Goal: Manage account settings

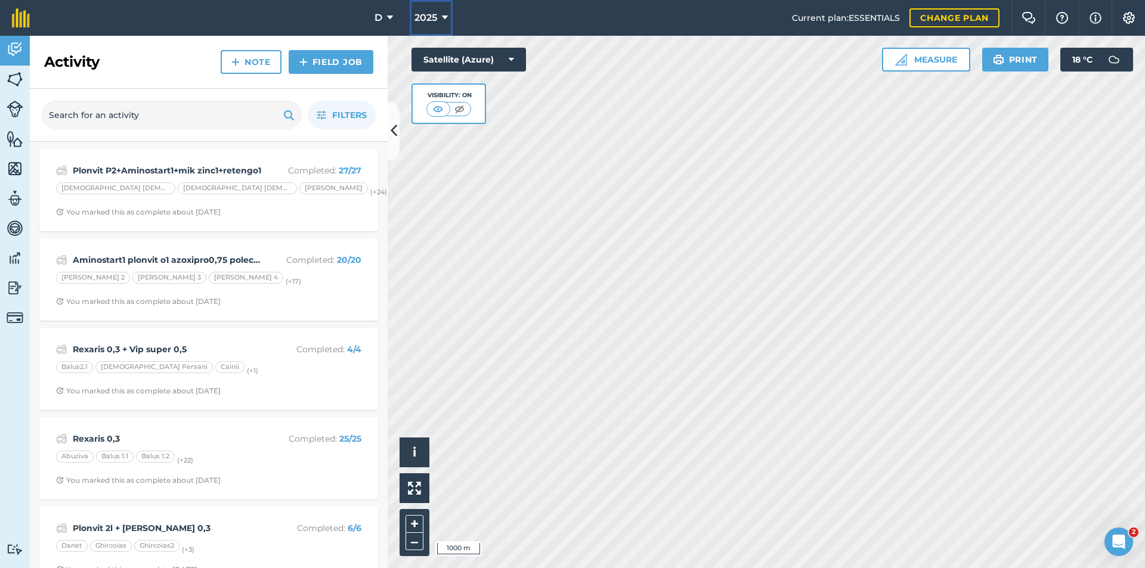
click at [442, 17] on icon at bounding box center [445, 18] width 6 height 14
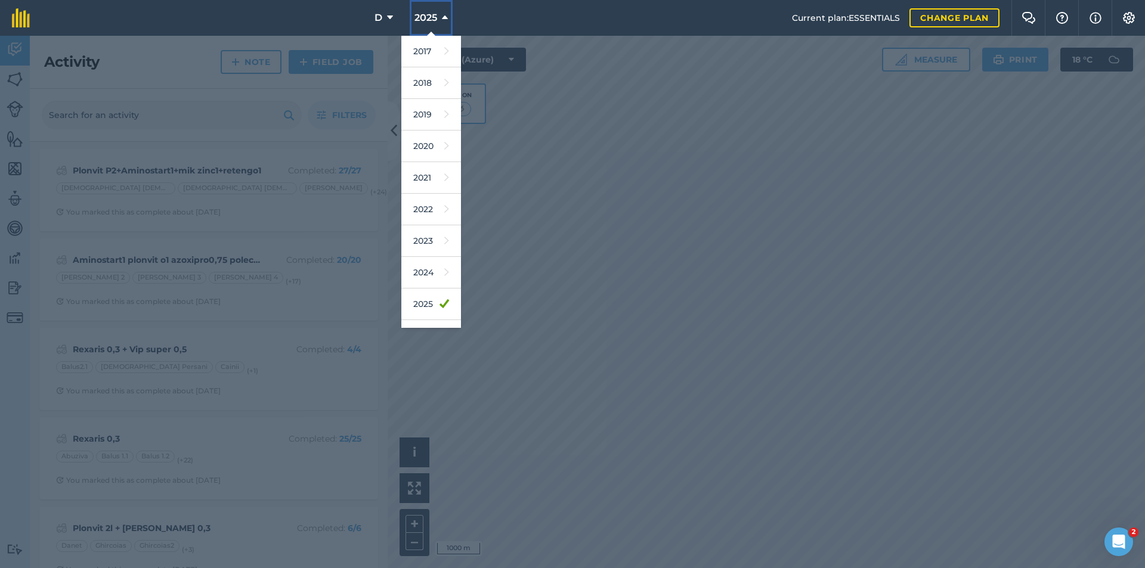
click at [442, 17] on icon at bounding box center [445, 18] width 6 height 14
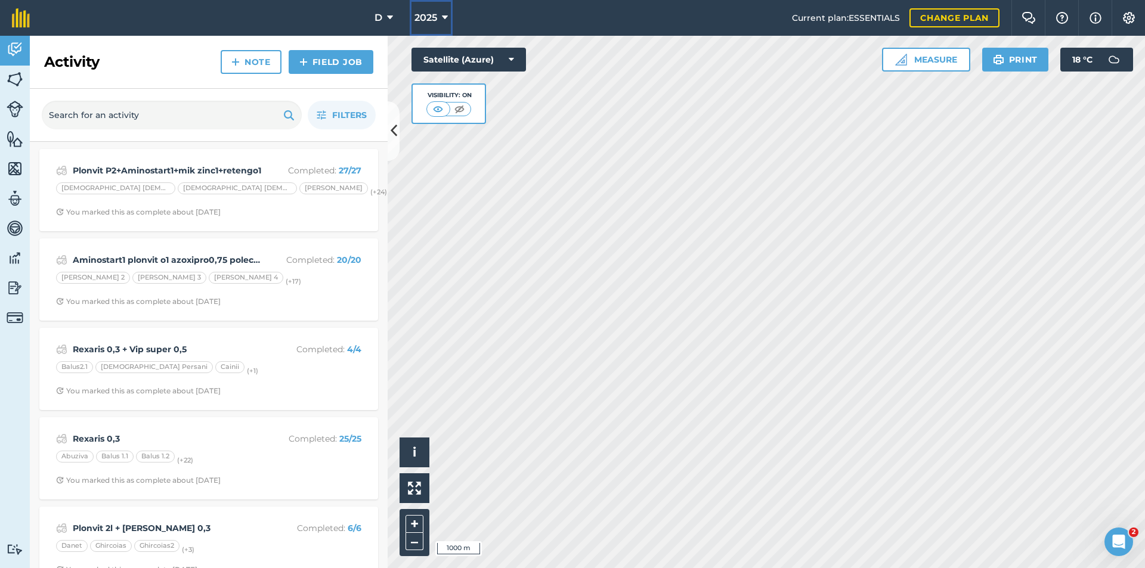
click at [442, 16] on icon at bounding box center [445, 18] width 6 height 14
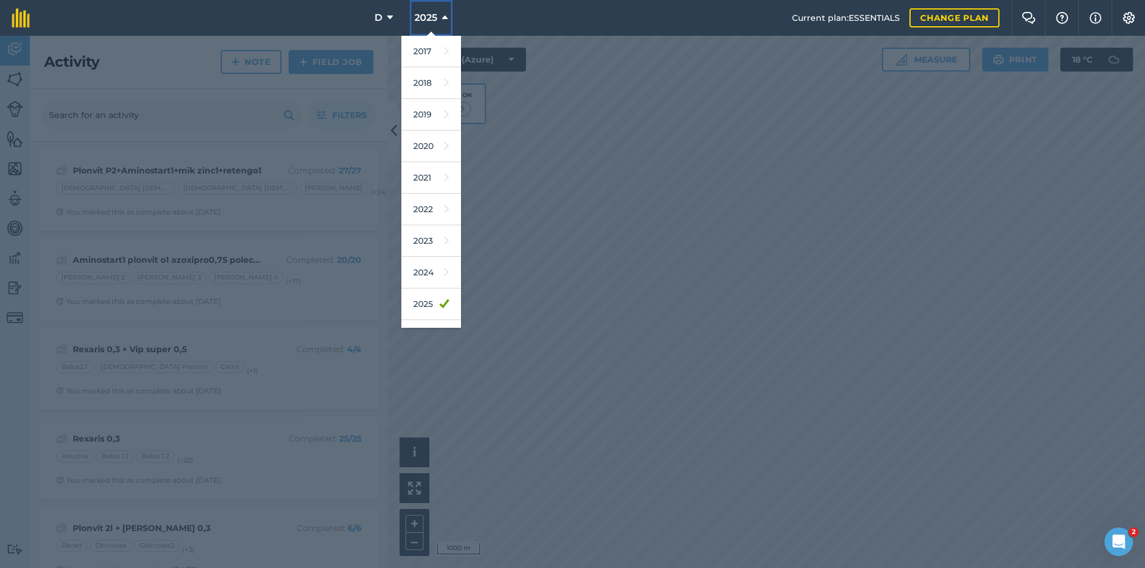
scroll to position [55, 0]
click at [428, 280] on link "2026" at bounding box center [431, 281] width 60 height 32
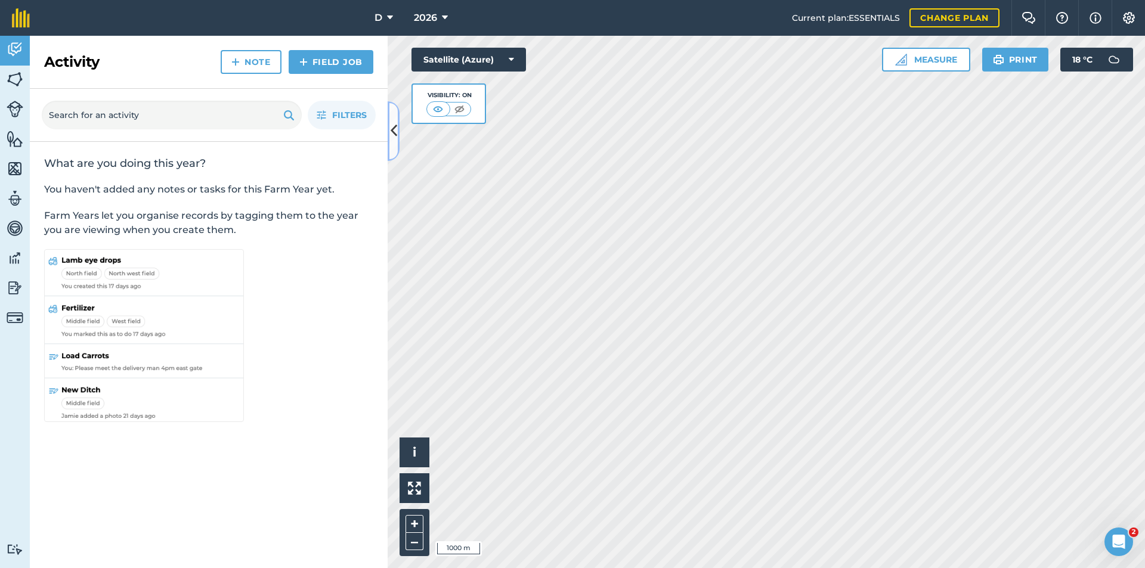
click at [395, 129] on icon at bounding box center [394, 130] width 7 height 21
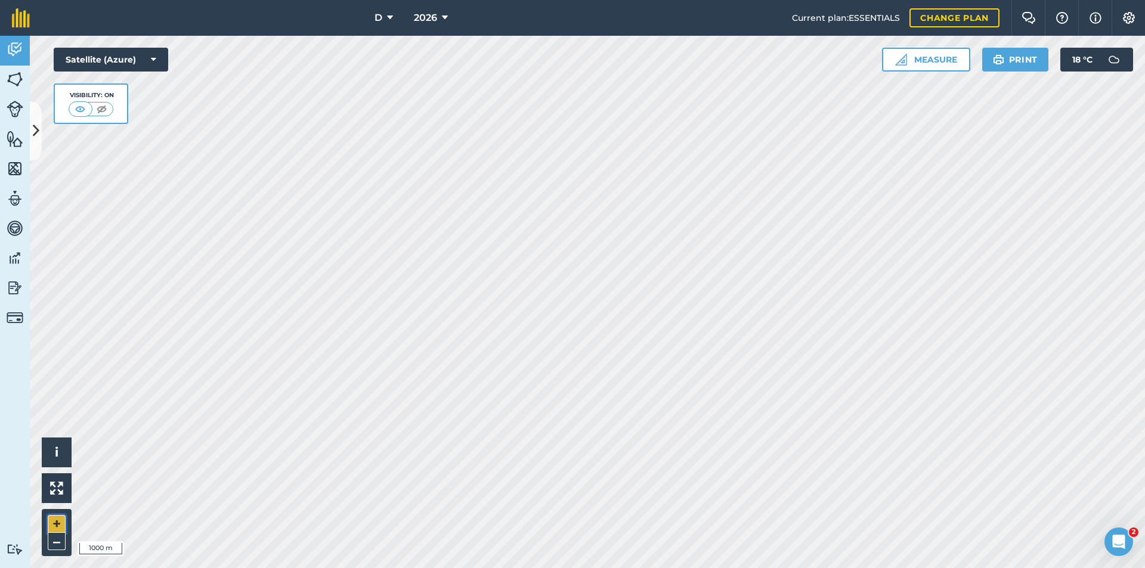
click at [57, 526] on button "+" at bounding box center [57, 524] width 18 height 18
click at [58, 543] on button "–" at bounding box center [57, 541] width 18 height 17
click at [1016, 59] on button "Print" at bounding box center [1015, 60] width 67 height 24
click at [1134, 14] on img at bounding box center [1129, 18] width 14 height 12
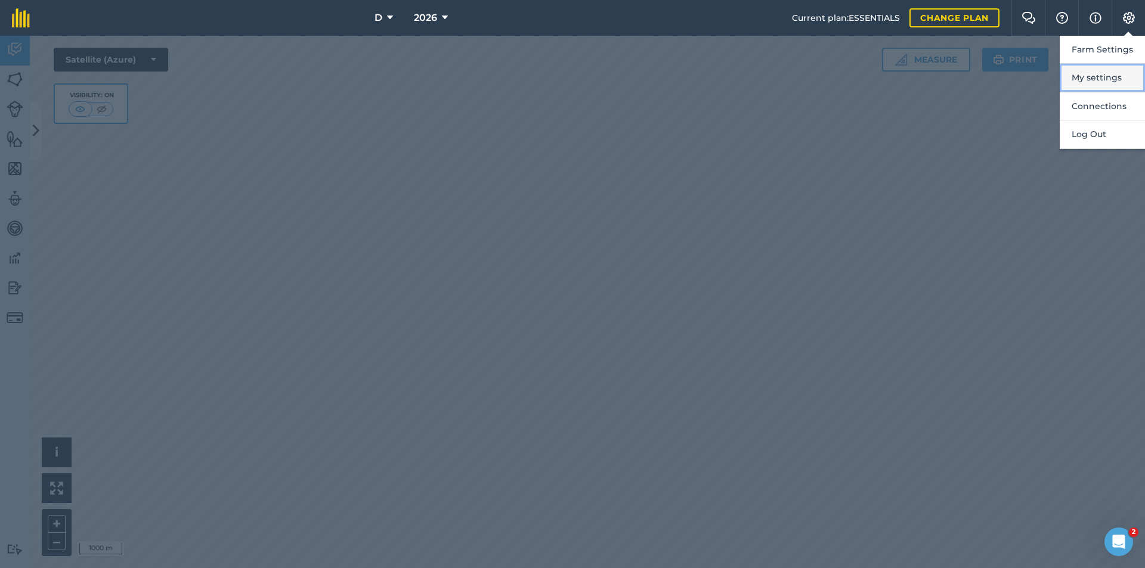
click at [1116, 77] on button "My settings" at bounding box center [1102, 78] width 85 height 28
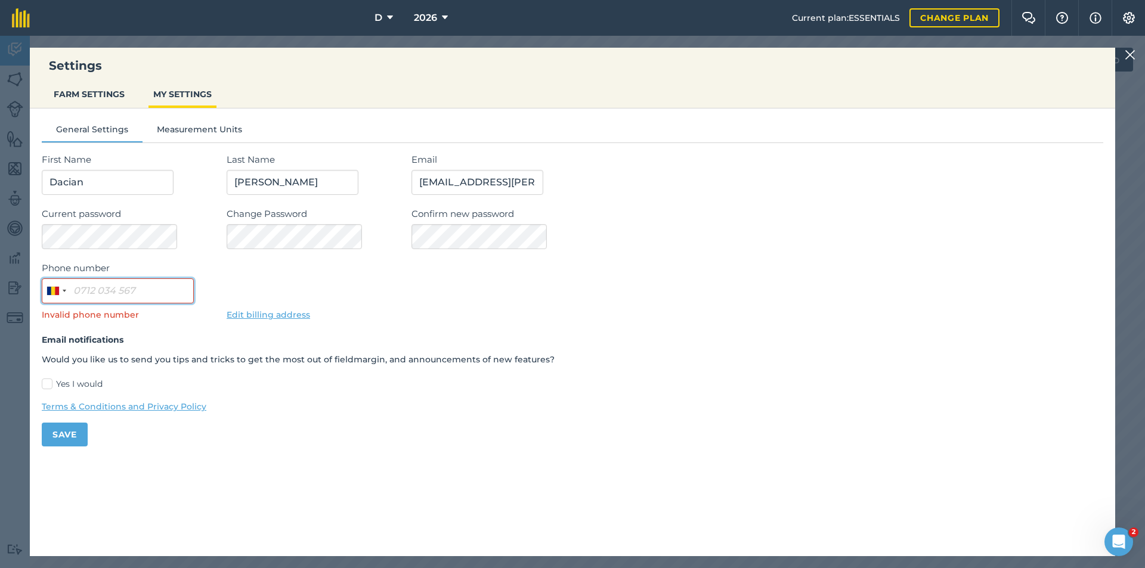
click at [129, 295] on input "Phone number" at bounding box center [118, 290] width 152 height 25
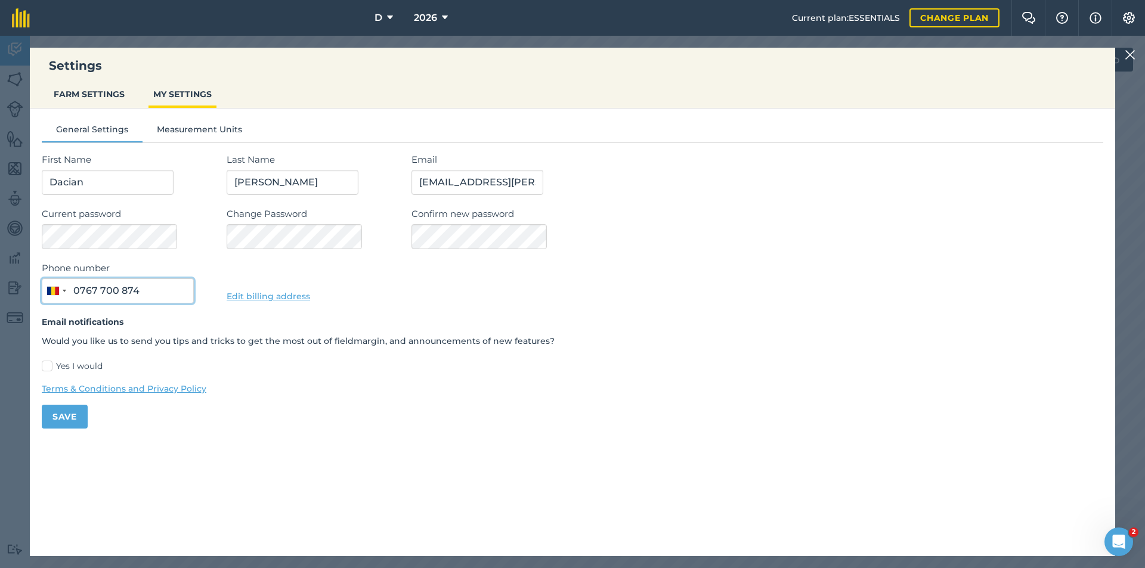
type input "0767 700 874"
click at [49, 366] on label "Yes I would" at bounding box center [572, 366] width 1061 height 13
click at [49, 366] on input "Yes I would" at bounding box center [46, 364] width 8 height 8
checkbox input "true"
click at [64, 417] on button "Save" at bounding box center [65, 417] width 46 height 24
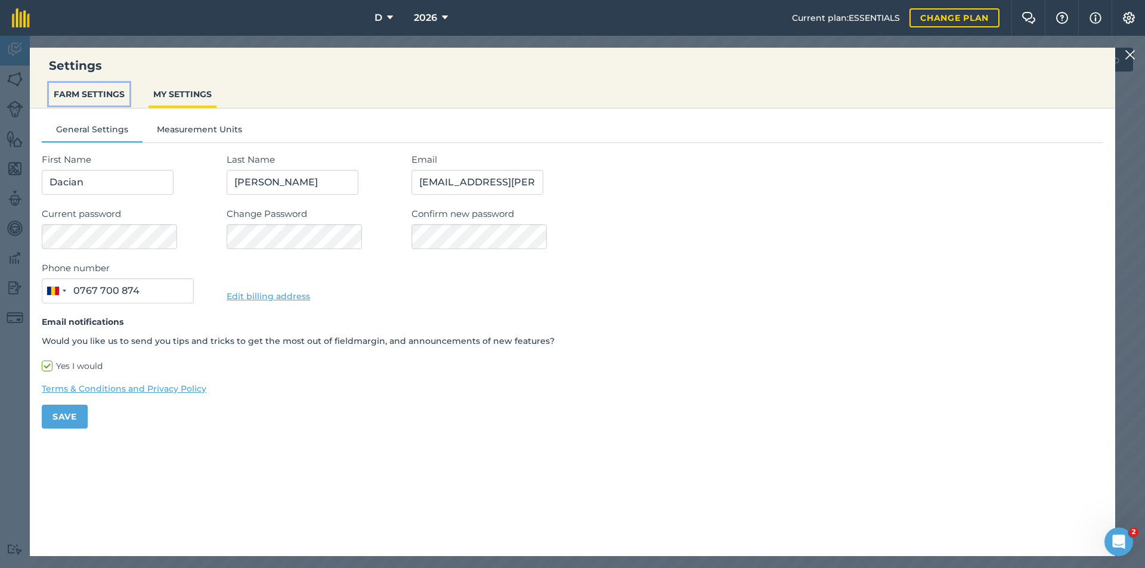
click at [98, 92] on button "FARM SETTINGS" at bounding box center [89, 94] width 81 height 23
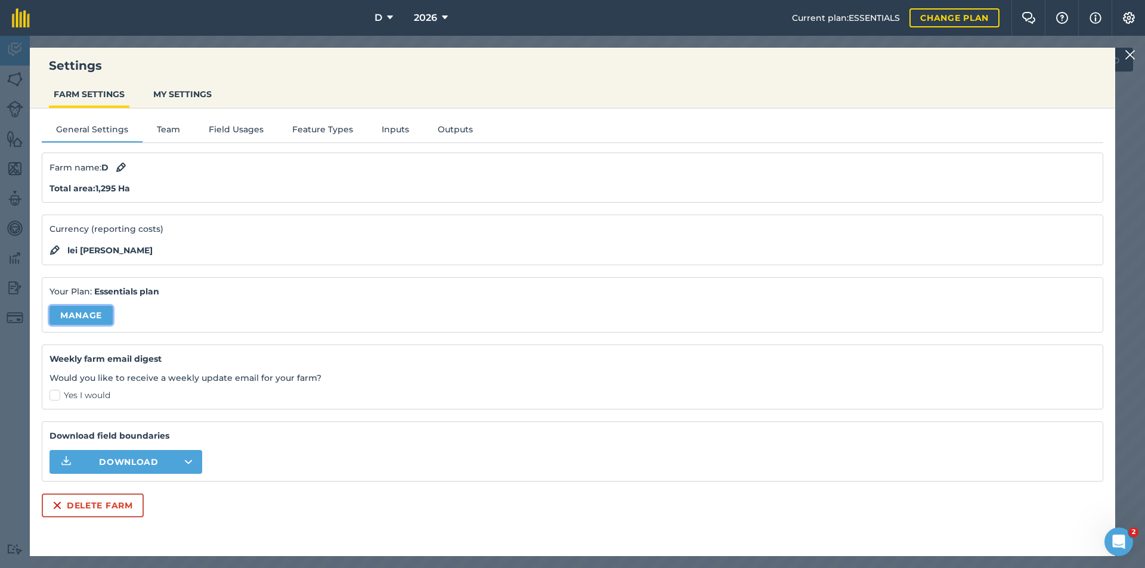
click at [84, 323] on link "Manage" at bounding box center [80, 315] width 63 height 19
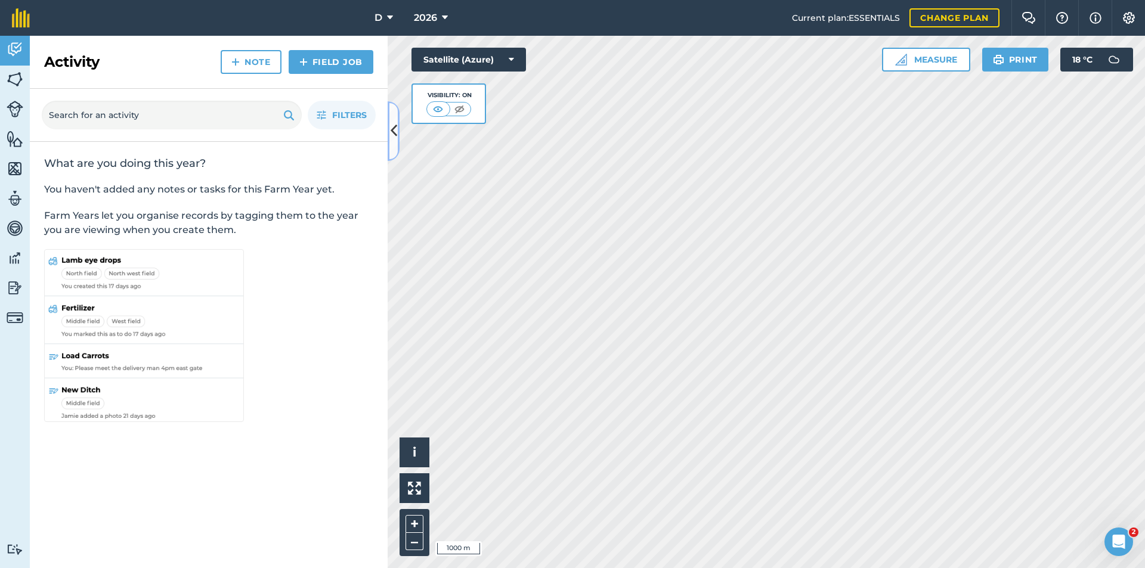
click at [393, 126] on icon at bounding box center [394, 130] width 7 height 21
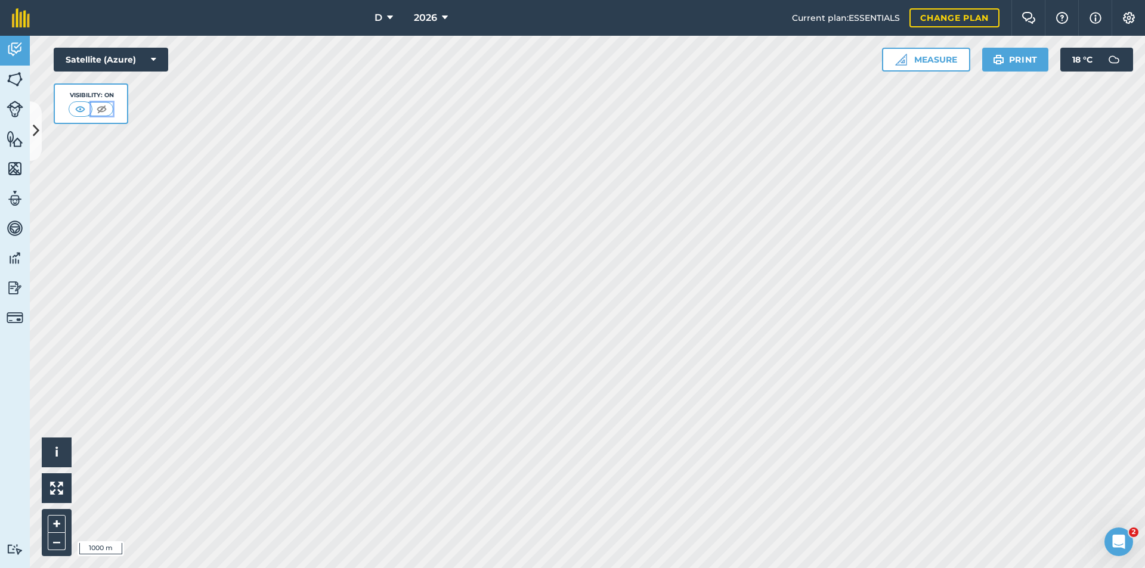
click at [101, 110] on img at bounding box center [101, 109] width 15 height 12
click at [80, 109] on img at bounding box center [80, 109] width 15 height 12
click at [105, 112] on img at bounding box center [101, 109] width 15 height 12
click at [81, 108] on img at bounding box center [80, 109] width 15 height 12
click at [154, 61] on icon at bounding box center [153, 60] width 5 height 12
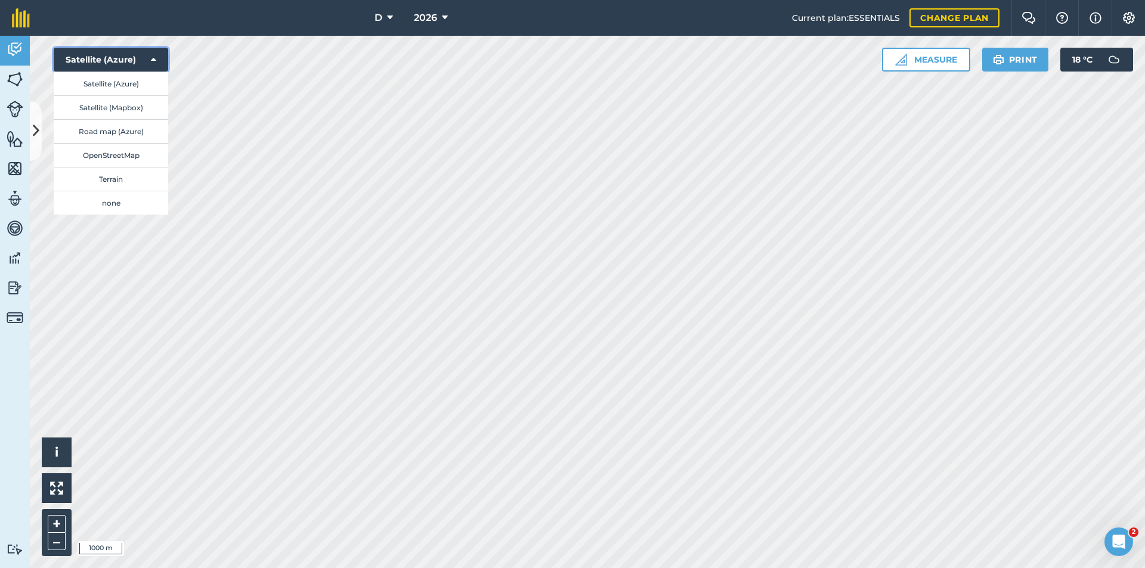
click at [154, 61] on icon at bounding box center [153, 60] width 5 height 12
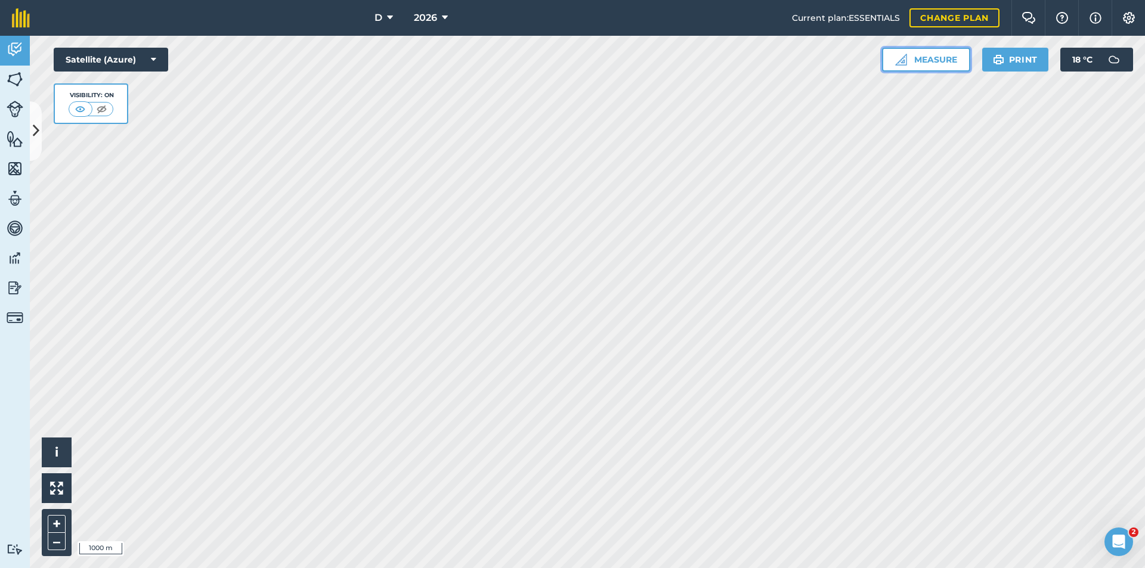
click at [937, 57] on button "Measure" at bounding box center [926, 60] width 88 height 24
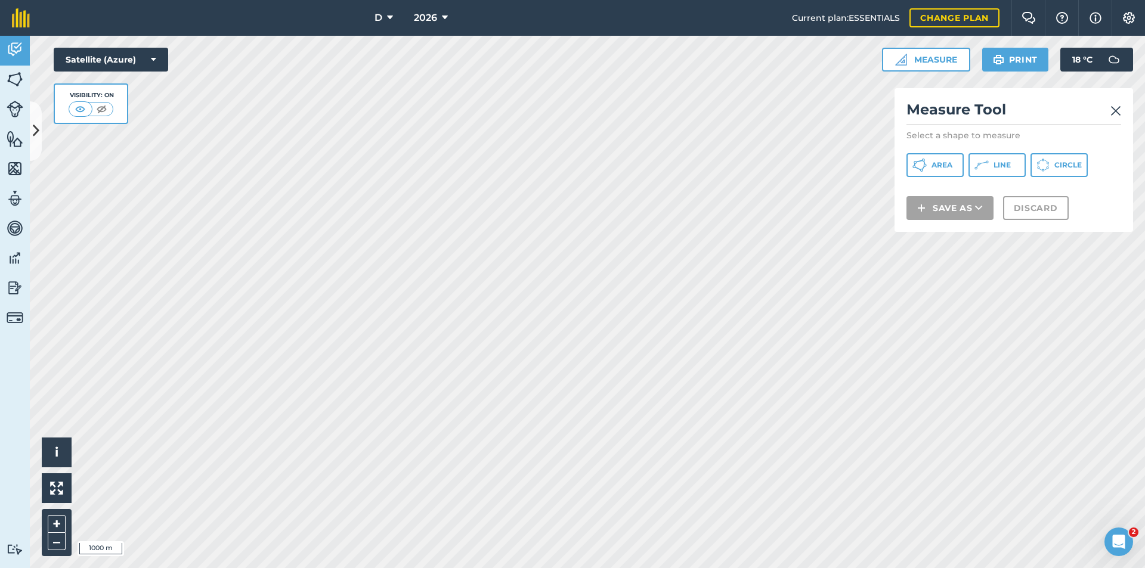
click at [1118, 109] on img at bounding box center [1115, 111] width 11 height 14
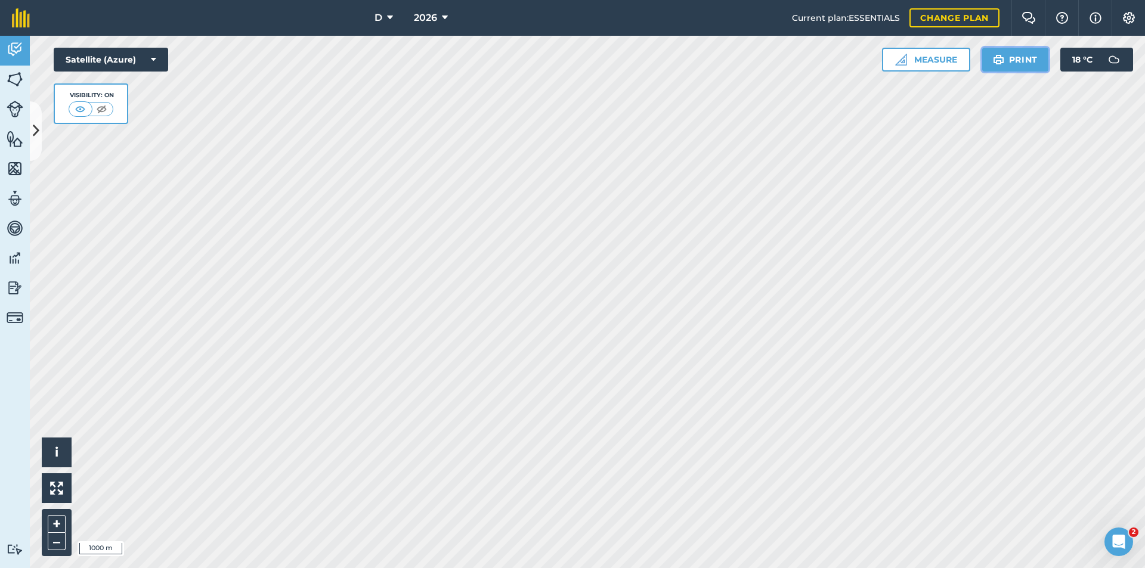
click at [1028, 58] on button "Print" at bounding box center [1015, 60] width 67 height 24
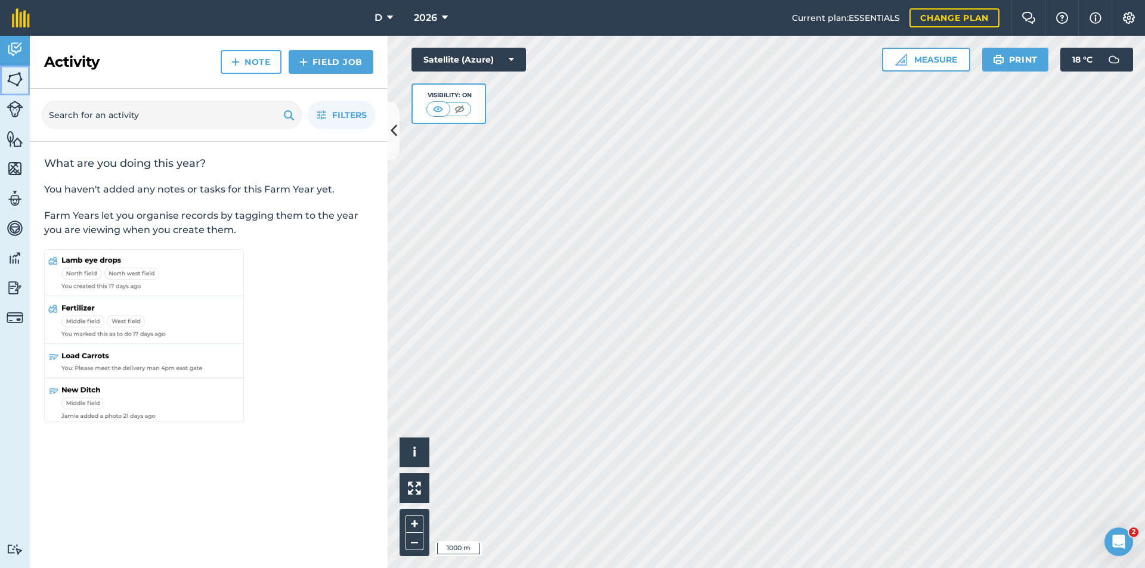
click at [13, 84] on img at bounding box center [15, 79] width 17 height 18
